Goal: Information Seeking & Learning: Understand process/instructions

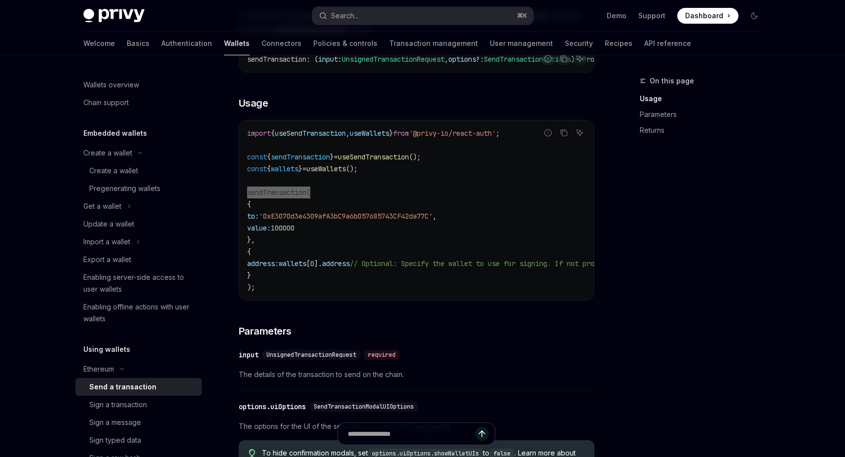
scroll to position [141, 0]
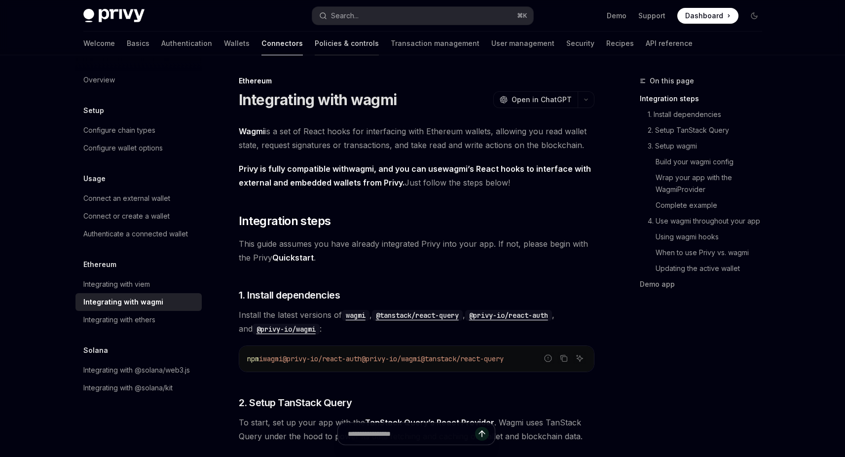
click at [315, 43] on link "Policies & controls" at bounding box center [347, 44] width 64 height 24
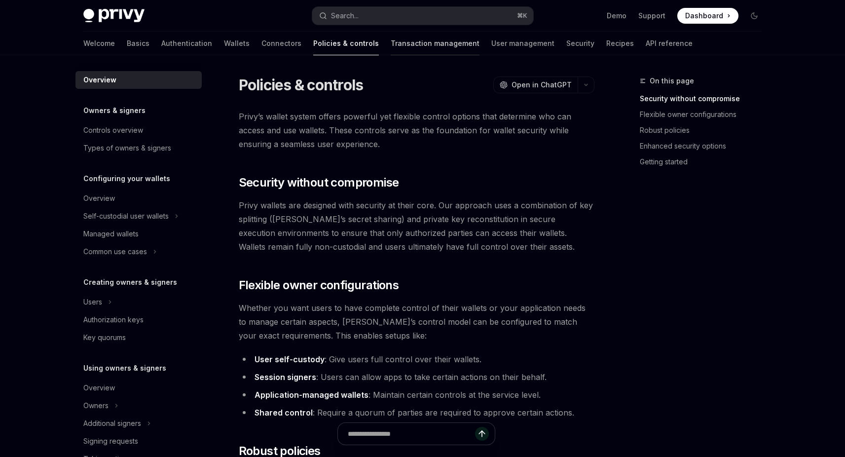
click at [391, 45] on link "Transaction management" at bounding box center [435, 44] width 89 height 24
type textarea "*"
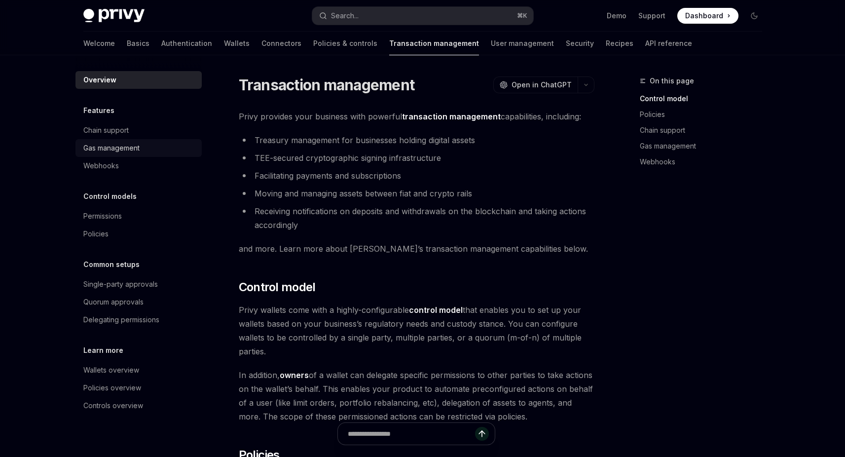
click at [126, 148] on div "Gas management" at bounding box center [111, 148] width 56 height 12
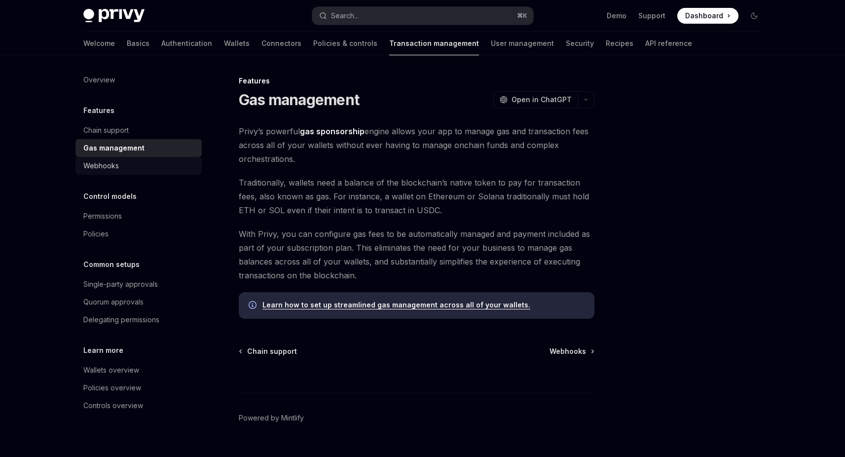
click at [157, 169] on div "Webhooks" at bounding box center [139, 166] width 112 height 12
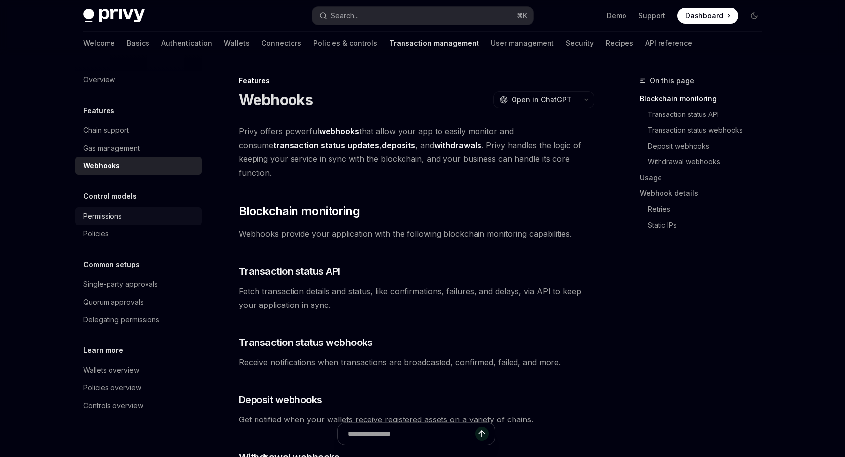
click at [143, 219] on div "Permissions" at bounding box center [139, 216] width 112 height 12
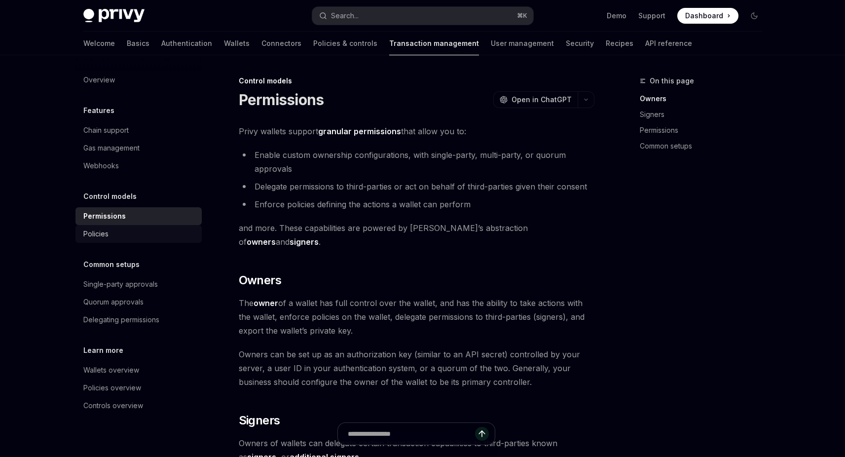
click at [141, 240] on link "Policies" at bounding box center [138, 234] width 126 height 18
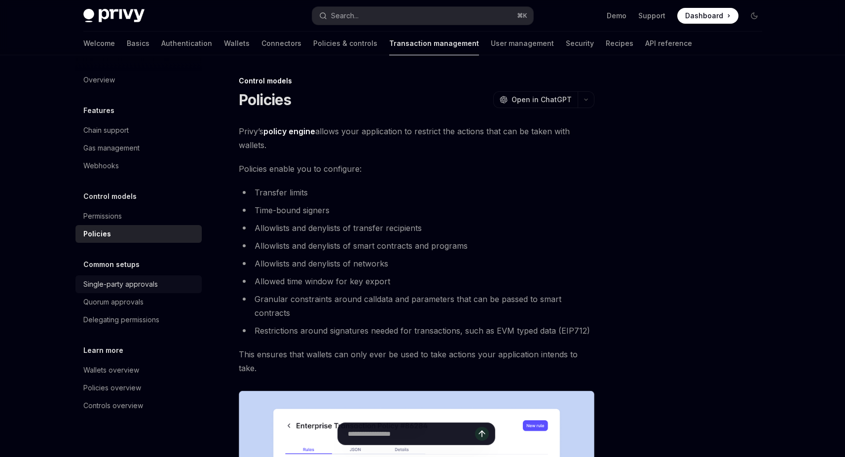
click at [160, 286] on div "Single-party approvals" at bounding box center [139, 284] width 112 height 12
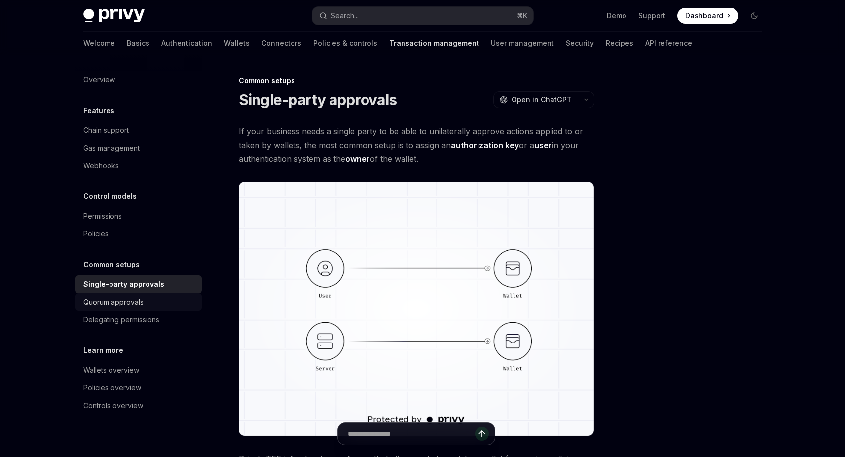
click at [151, 306] on div "Quorum approvals" at bounding box center [139, 302] width 112 height 12
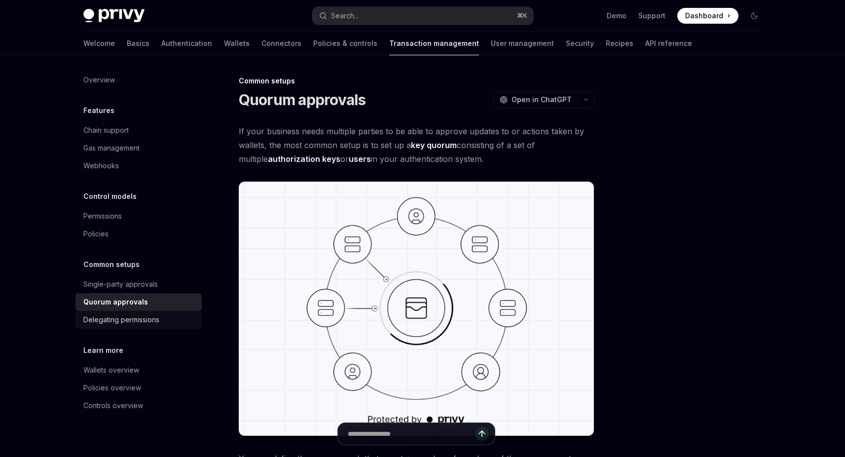
click at [148, 318] on div "Delegating permissions" at bounding box center [121, 320] width 76 height 12
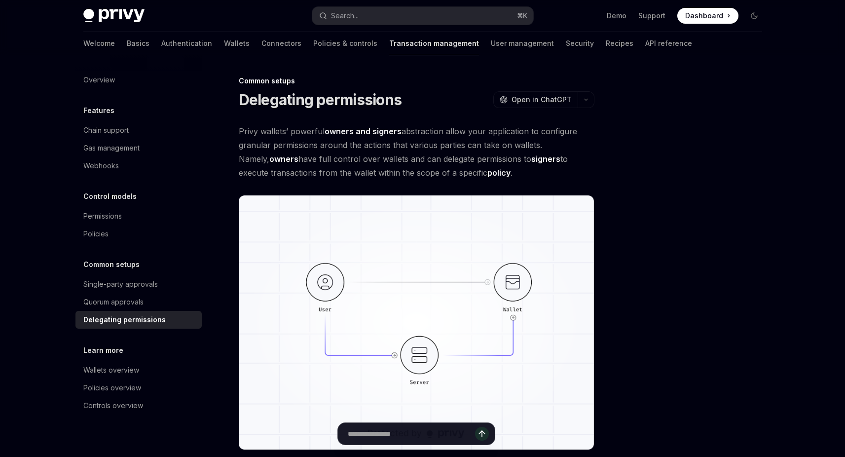
type textarea "*"
